Goal: Task Accomplishment & Management: Complete application form

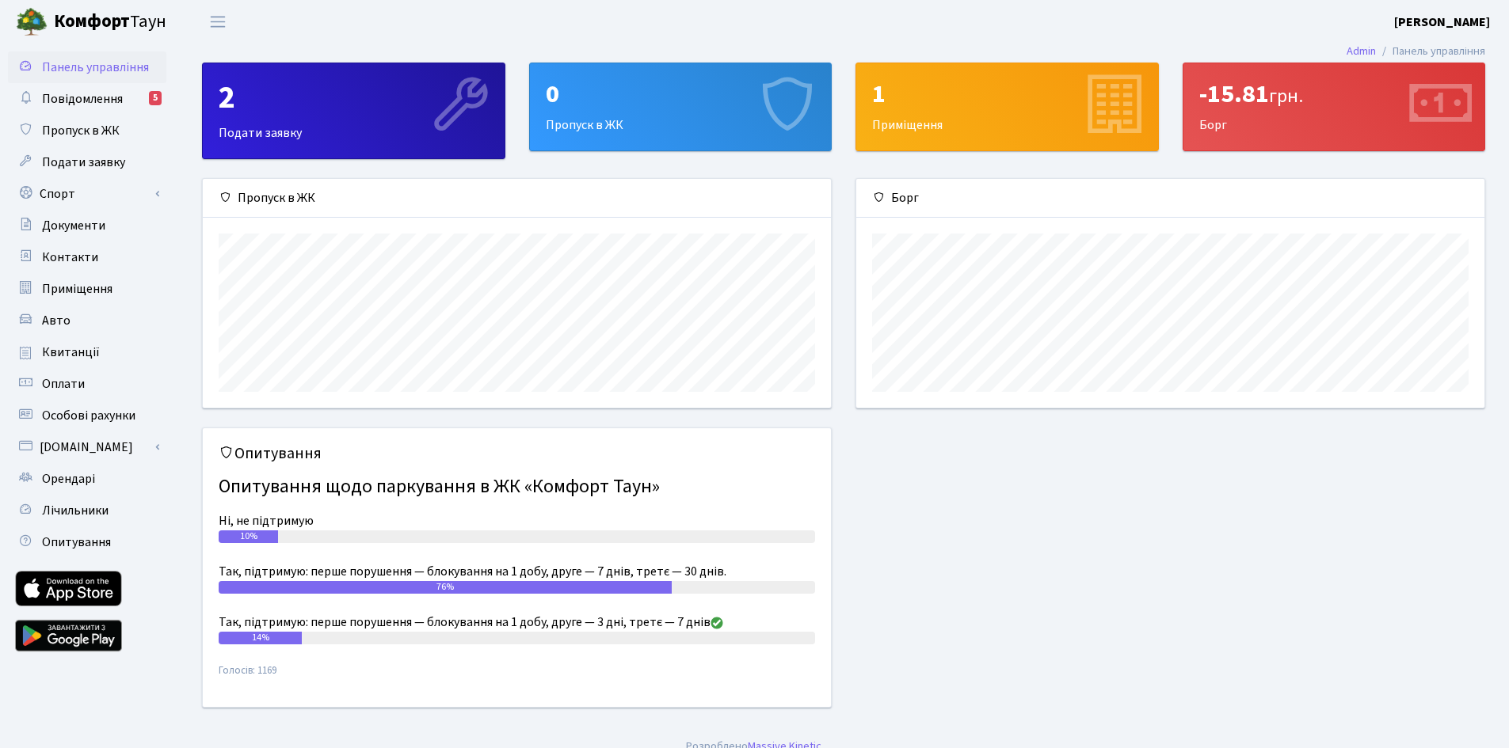
scroll to position [229, 628]
click at [675, 108] on div "0" at bounding box center [681, 94] width 270 height 30
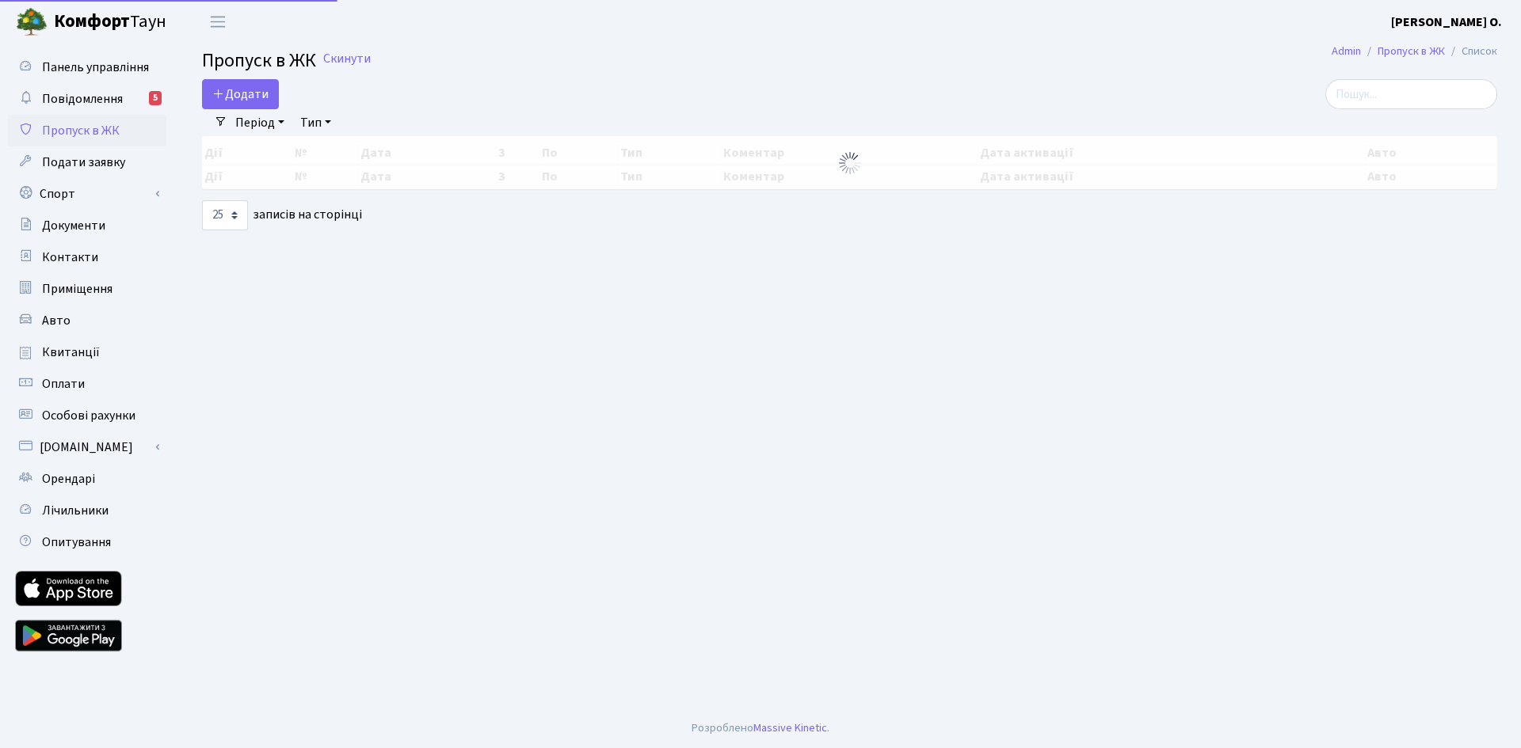
select select "25"
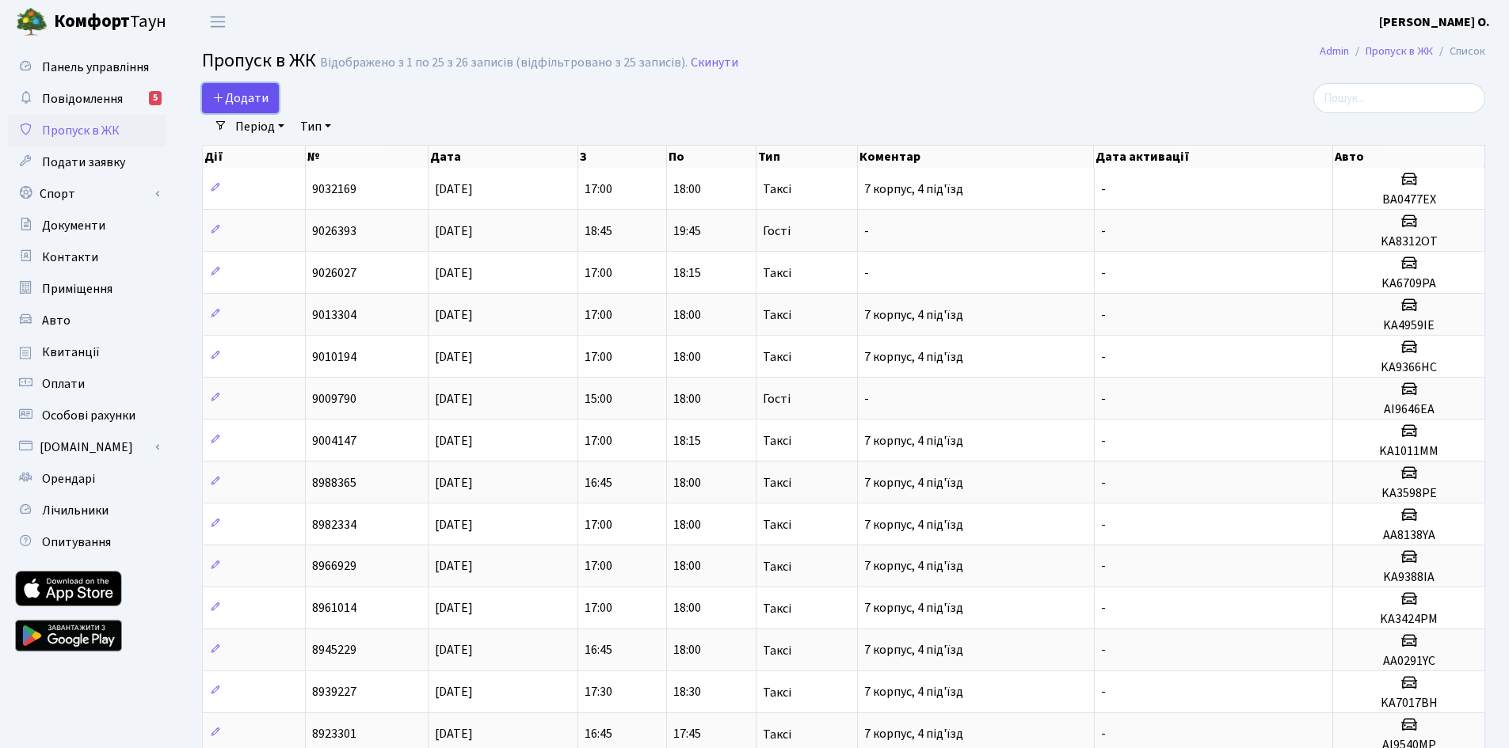
click at [257, 102] on span "Додати" at bounding box center [240, 97] width 56 height 17
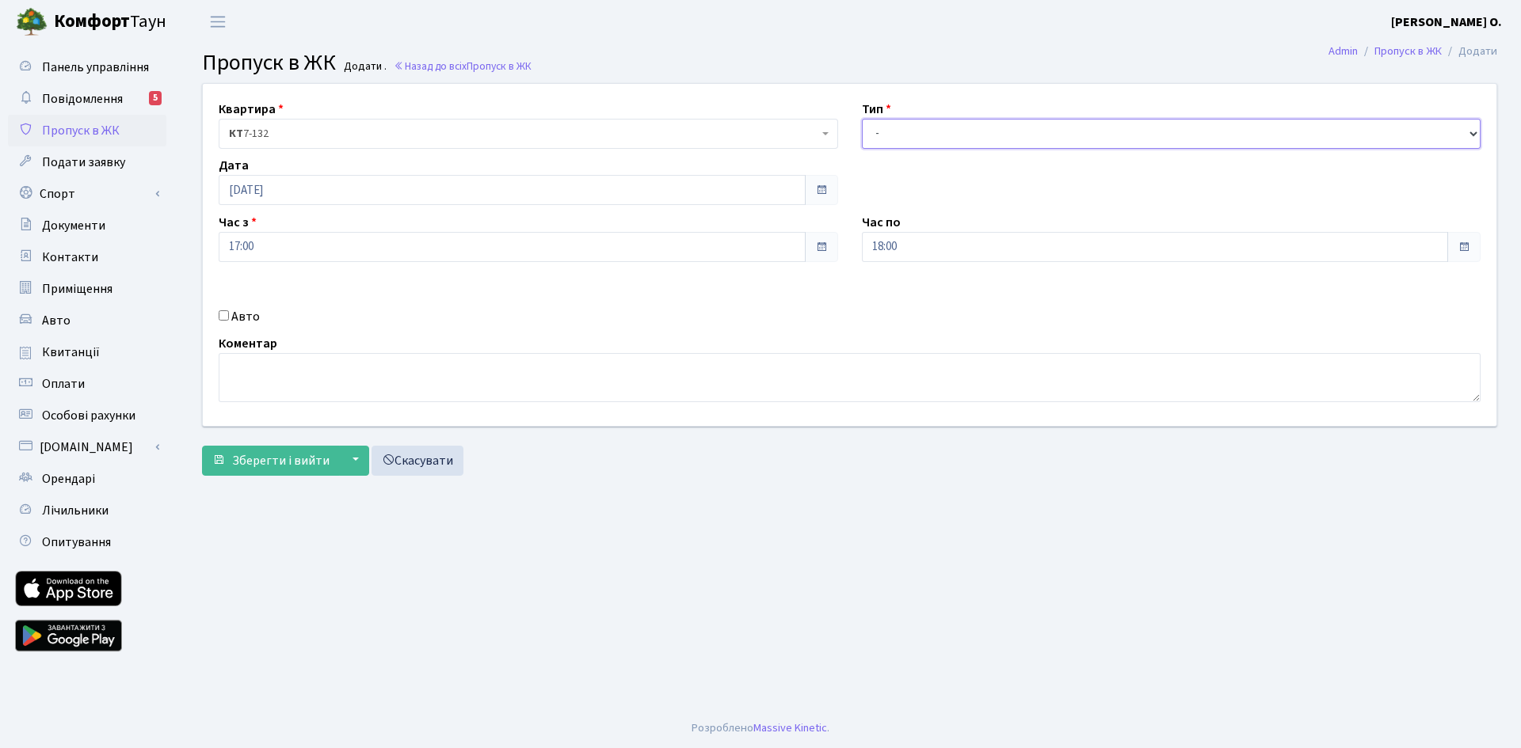
click at [956, 128] on select "- Доставка Таксі Гості Сервіс" at bounding box center [1171, 134] width 619 height 30
select select "2"
click at [862, 119] on select "- Доставка Таксі Гості Сервіс" at bounding box center [1171, 134] width 619 height 30
click at [251, 318] on label "Авто" at bounding box center [245, 316] width 29 height 19
click at [229, 318] on input "Авто" at bounding box center [224, 315] width 10 height 10
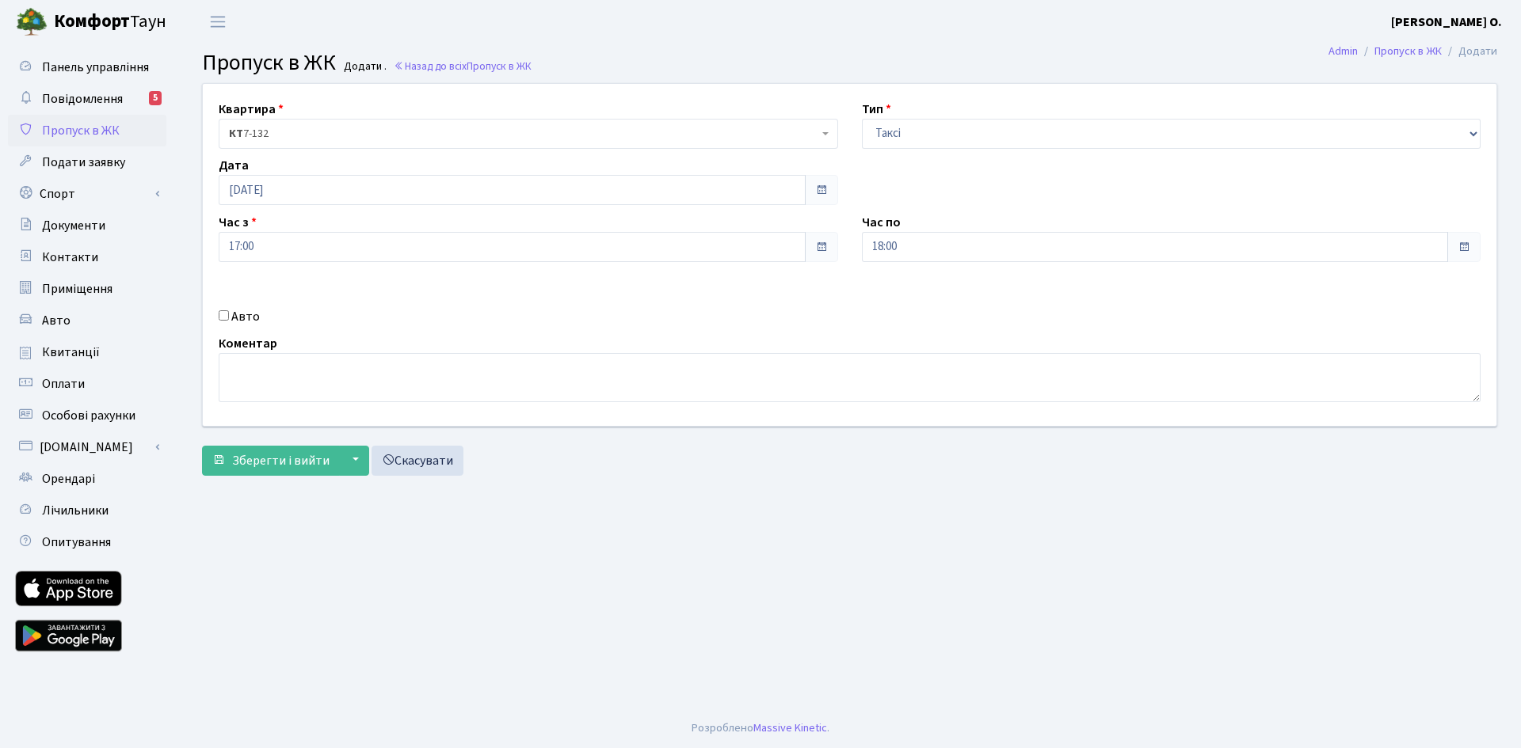
checkbox input "true"
type input "KA1190AX"
click at [269, 456] on span "Зберегти і вийти" at bounding box center [280, 460] width 97 height 17
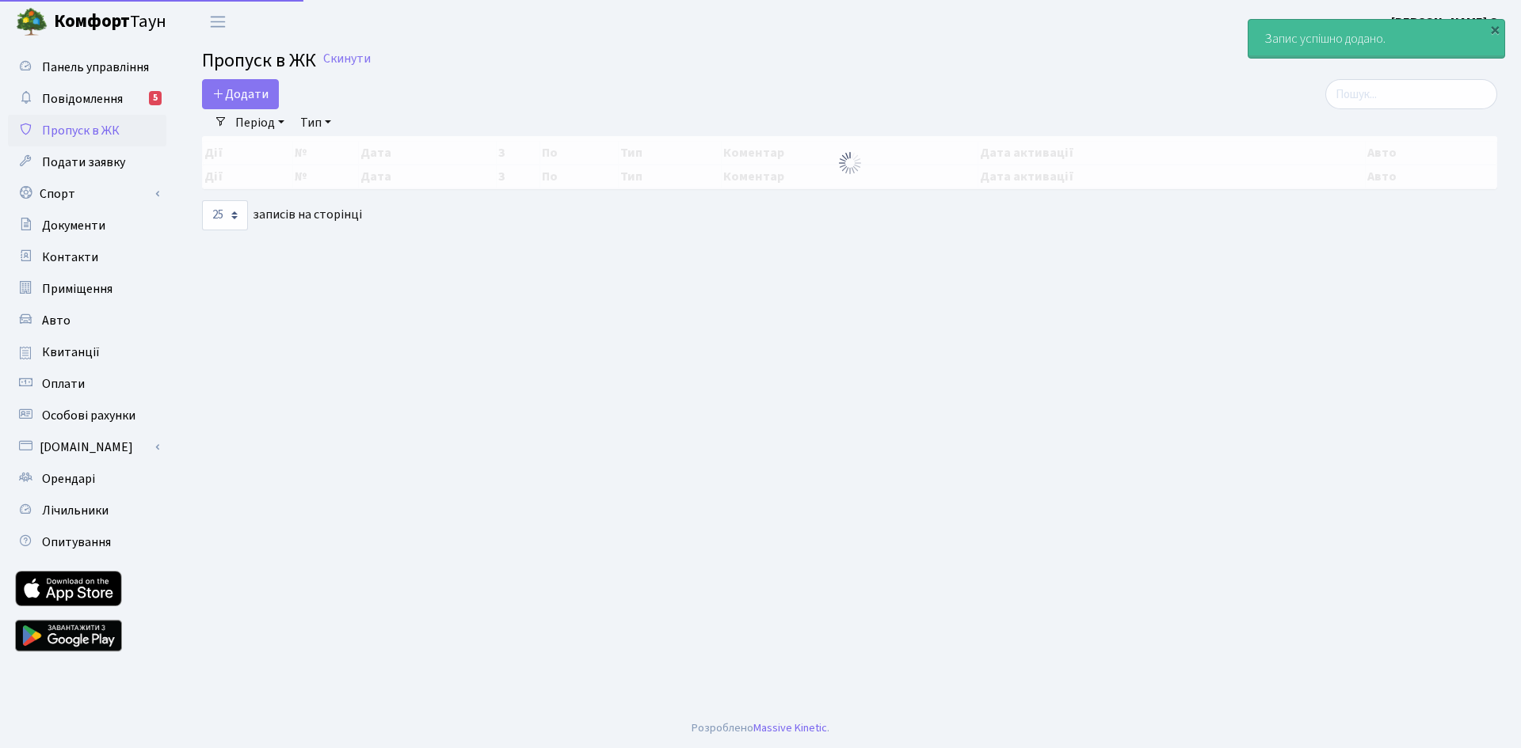
select select "25"
